Goal: Information Seeking & Learning: Learn about a topic

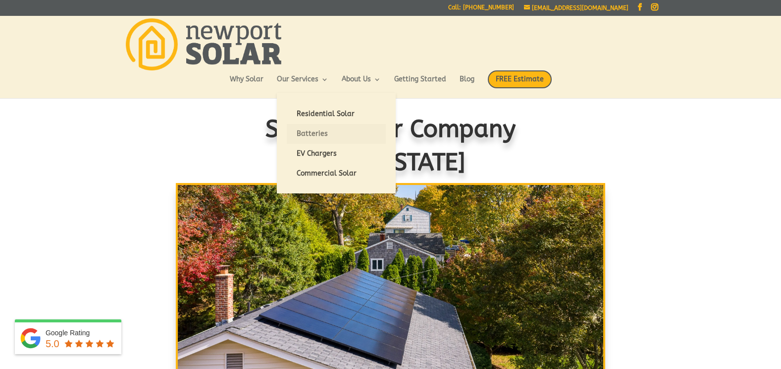
click at [361, 124] on link "Batteries" at bounding box center [336, 134] width 99 height 20
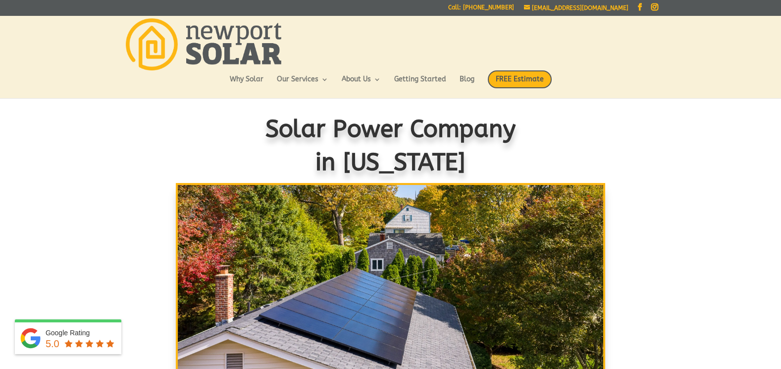
click at [438, 83] on link "Getting Started" at bounding box center [420, 84] width 52 height 17
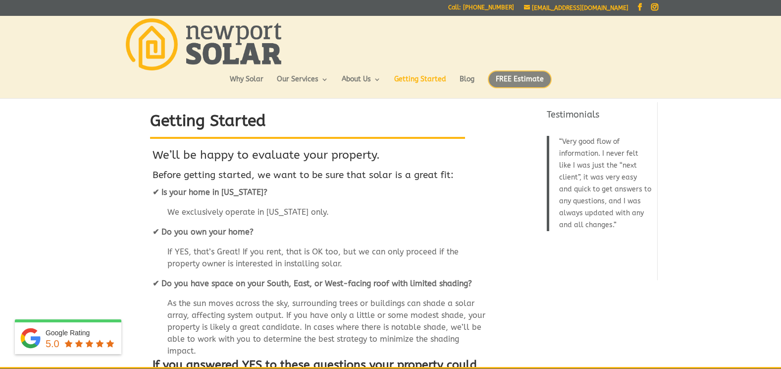
click at [530, 86] on span "FREE Estimate" at bounding box center [520, 79] width 64 height 18
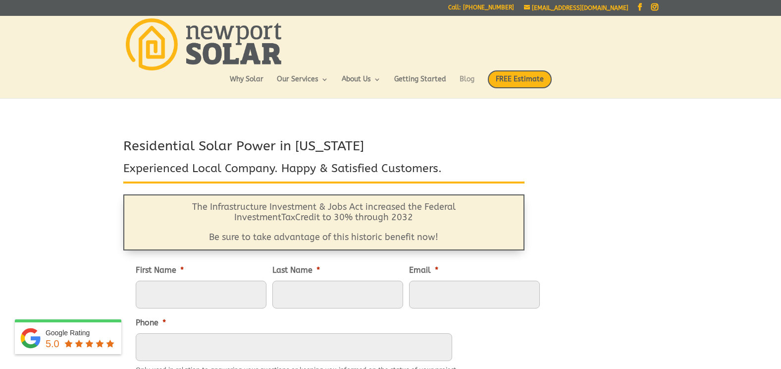
click at [473, 81] on link "Blog" at bounding box center [467, 84] width 15 height 17
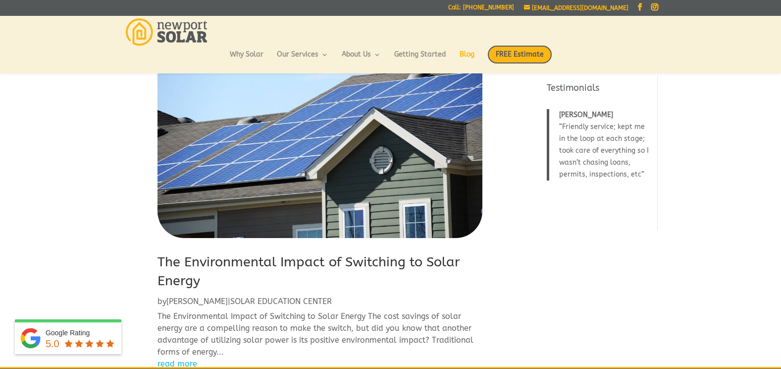
scroll to position [32, 0]
